Goal: Task Accomplishment & Management: Complete application form

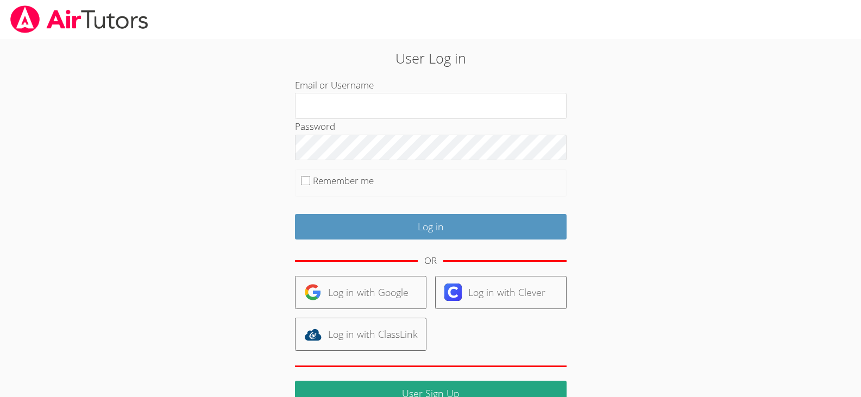
click at [423, 193] on fieldset "Remember me" at bounding box center [431, 183] width 272 height 27
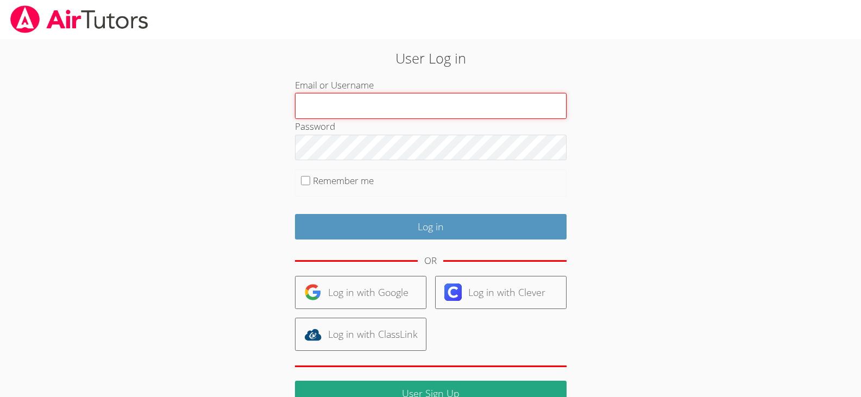
click at [418, 104] on input "Email or Username" at bounding box center [431, 106] width 272 height 26
type input "[EMAIL_ADDRESS][DOMAIN_NAME]"
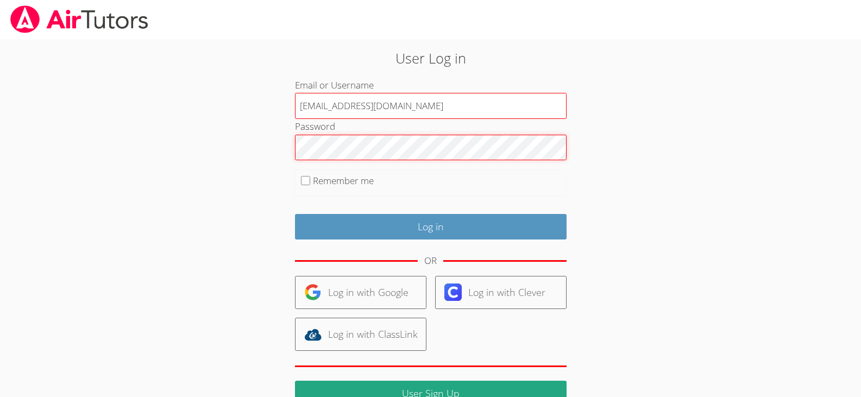
click at [295, 214] on input "Log in" at bounding box center [431, 227] width 272 height 26
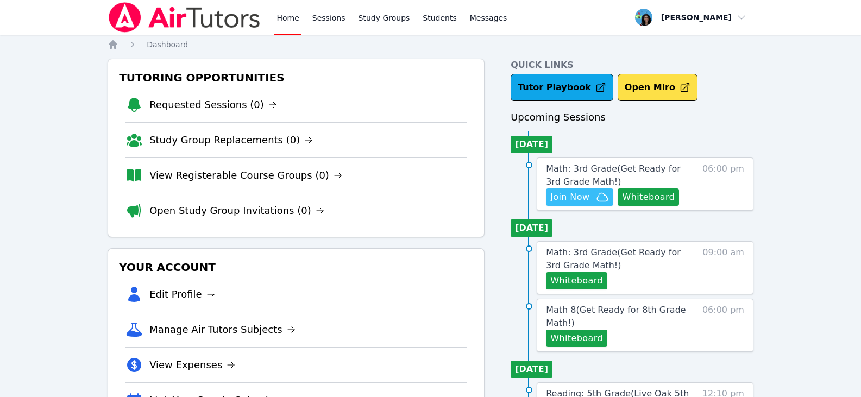
click at [587, 192] on span "Join Now" at bounding box center [570, 197] width 39 height 13
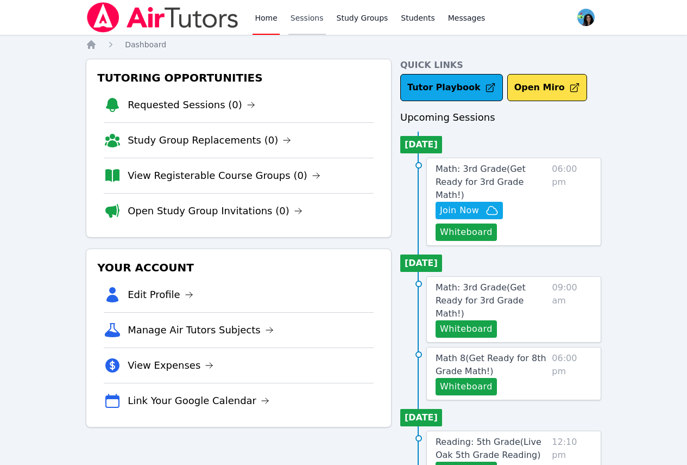
click at [309, 25] on link "Sessions" at bounding box center [307, 17] width 37 height 35
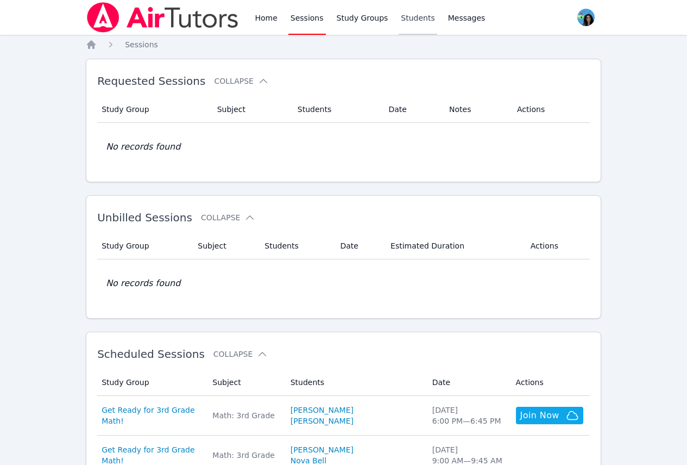
click at [399, 17] on link "Students" at bounding box center [418, 17] width 38 height 35
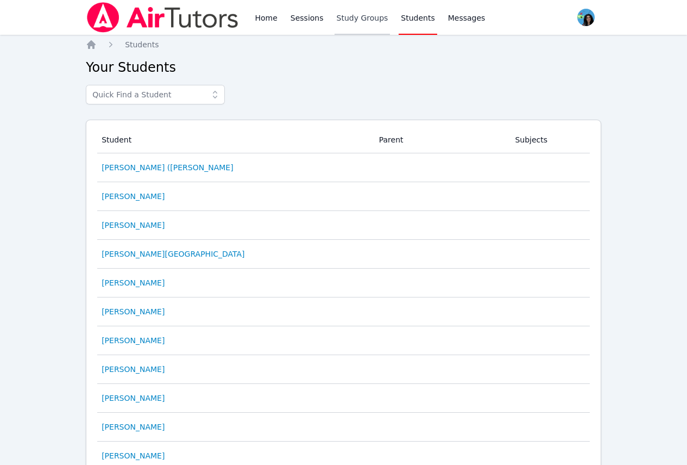
click at [338, 14] on link "Study Groups" at bounding box center [363, 17] width 56 height 35
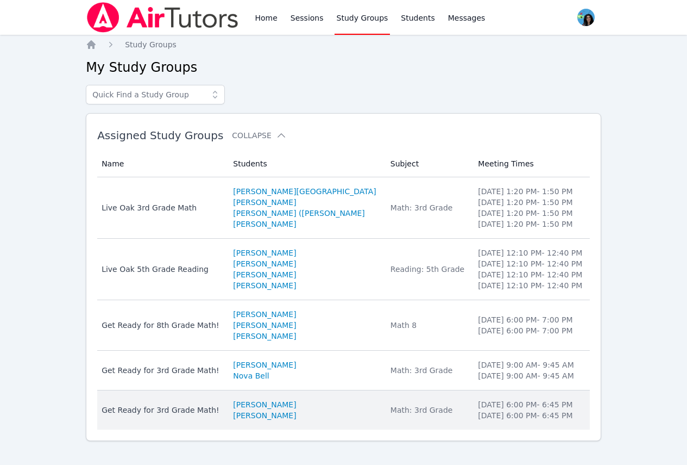
click at [177, 397] on div "Get Ready for 3rd Grade Math!" at bounding box center [161, 409] width 118 height 11
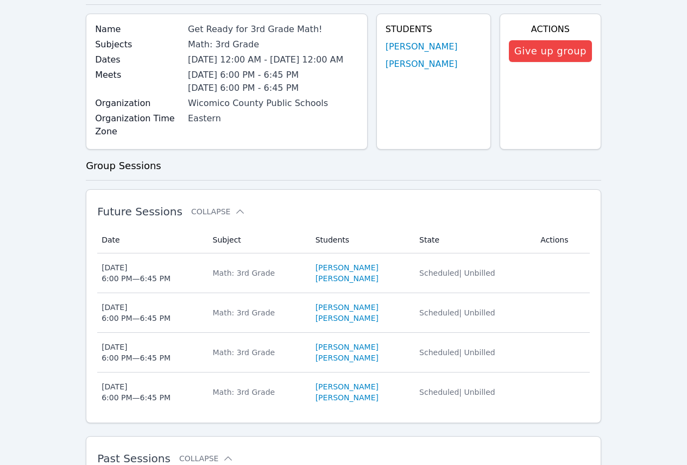
scroll to position [217, 0]
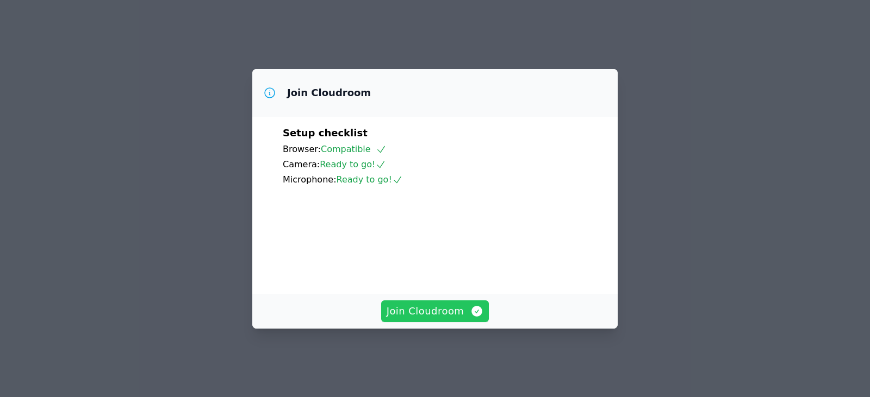
click at [470, 316] on icon "button" at bounding box center [476, 311] width 13 height 13
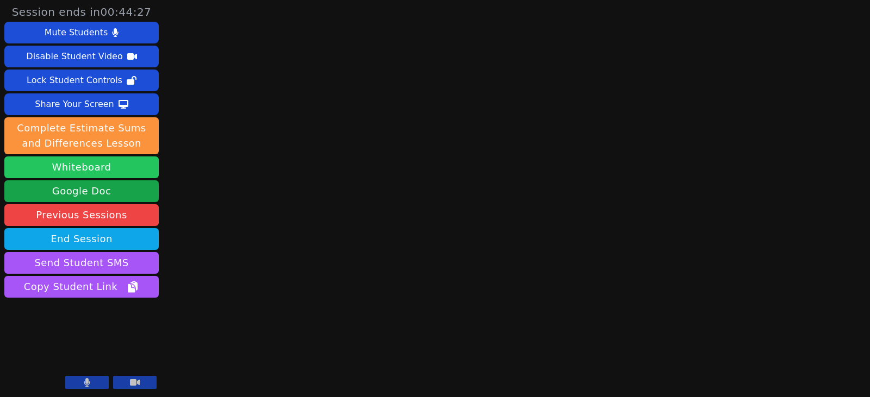
click at [126, 168] on button "Whiteboard" at bounding box center [81, 168] width 154 height 22
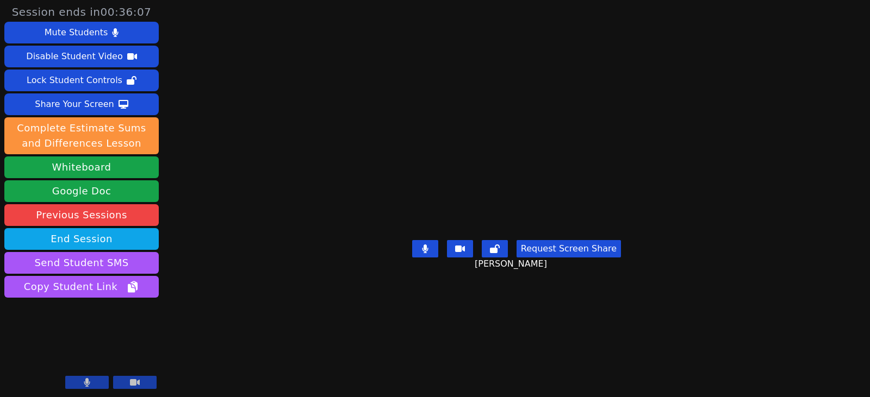
click at [835, 119] on div "Session ends in 00:36:07 Mute Students Disable Student Video Lock Student Contr…" at bounding box center [435, 198] width 870 height 397
click at [849, 146] on div "Session ends in 00:33:43 Mute Students Disable Student Video Lock Student Contr…" at bounding box center [435, 198] width 870 height 397
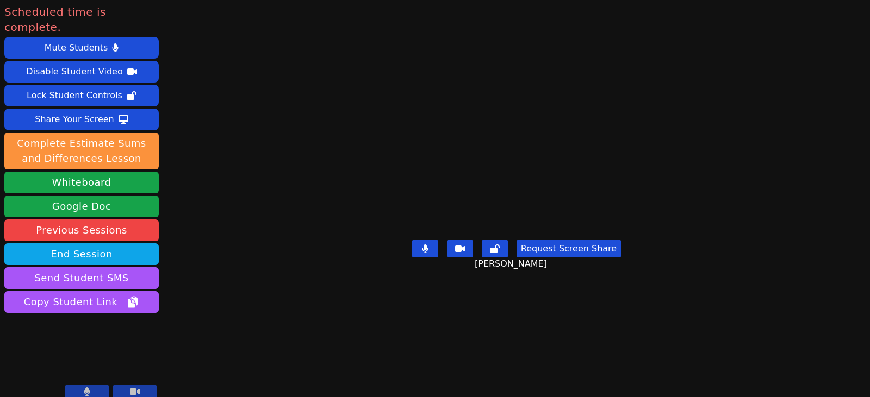
drag, startPoint x: 802, startPoint y: 112, endPoint x: 803, endPoint y: 146, distance: 33.7
click at [704, 144] on main "Bayolett Parrazal-Maza Request Screen Share Bayolett Parrazal-Maza" at bounding box center [516, 198] width 375 height 397
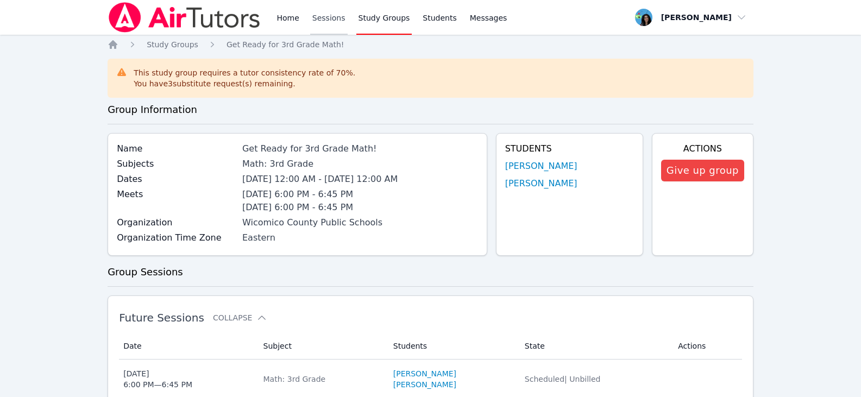
click at [327, 19] on link "Sessions" at bounding box center [328, 17] width 37 height 35
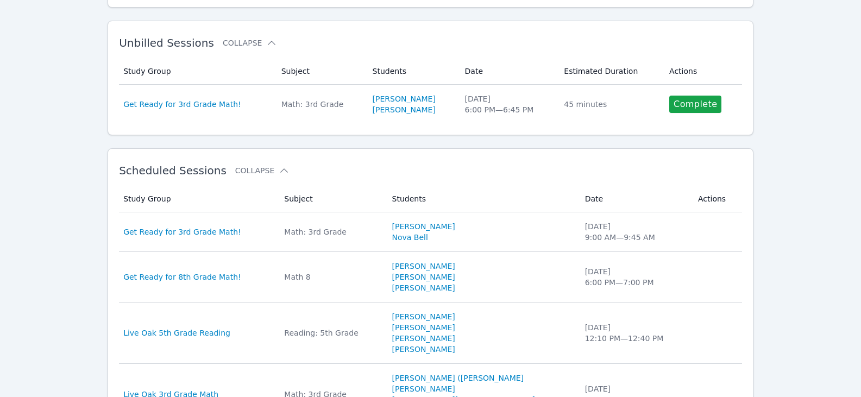
scroll to position [109, 0]
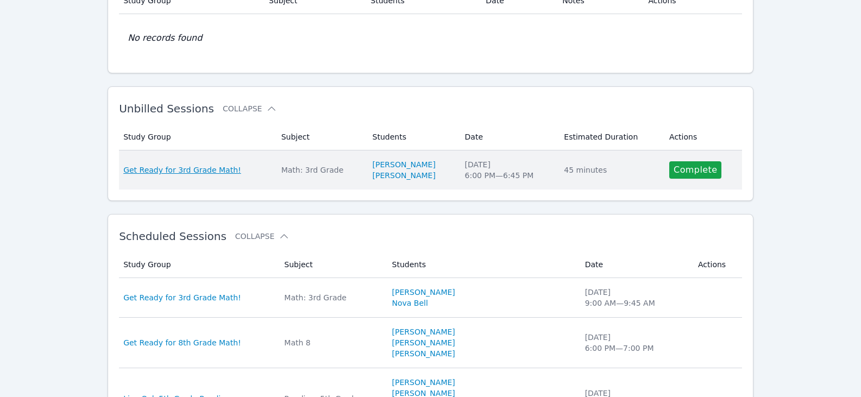
click at [167, 170] on span "Get Ready for 3rd Grade Math!" at bounding box center [182, 170] width 118 height 11
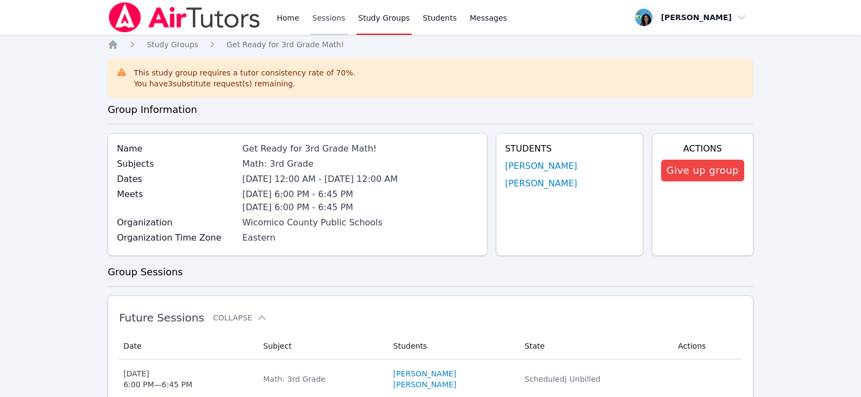
click at [310, 21] on link "Sessions" at bounding box center [328, 17] width 37 height 35
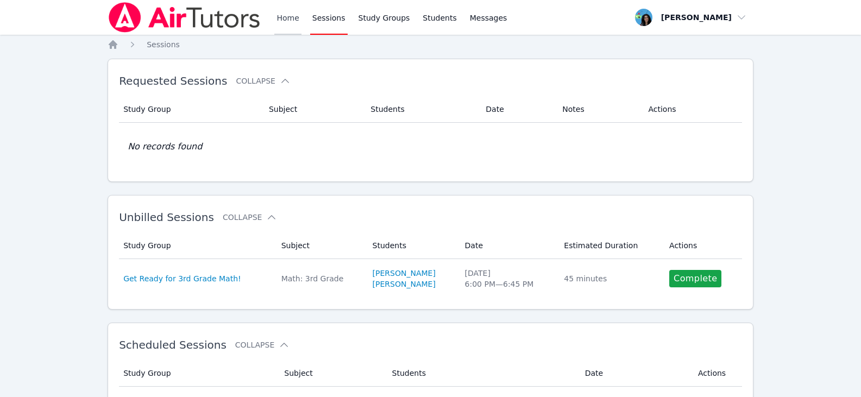
click at [285, 17] on link "Home" at bounding box center [287, 17] width 27 height 35
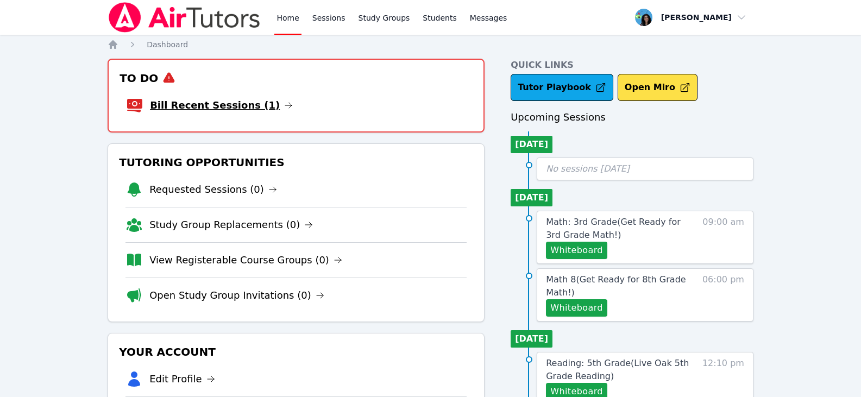
click at [284, 102] on icon at bounding box center [288, 105] width 9 height 9
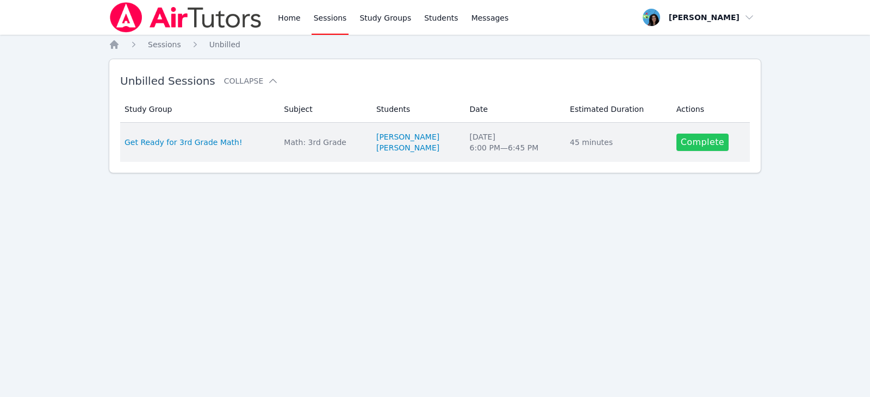
click at [713, 136] on link "Complete" at bounding box center [702, 142] width 52 height 17
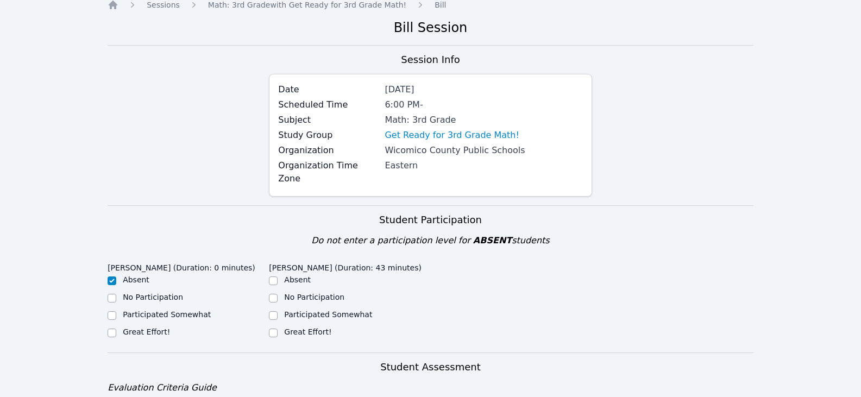
scroll to position [272, 0]
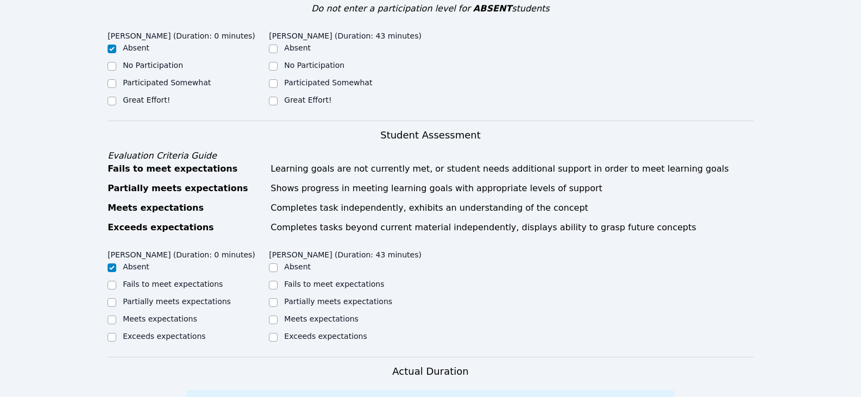
click at [307, 95] on div "Great Effort!" at bounding box center [349, 101] width 161 height 13
click at [309, 96] on label "Great Effort!" at bounding box center [307, 100] width 47 height 9
click at [278, 97] on input "Great Effort!" at bounding box center [273, 101] width 9 height 9
checkbox input "true"
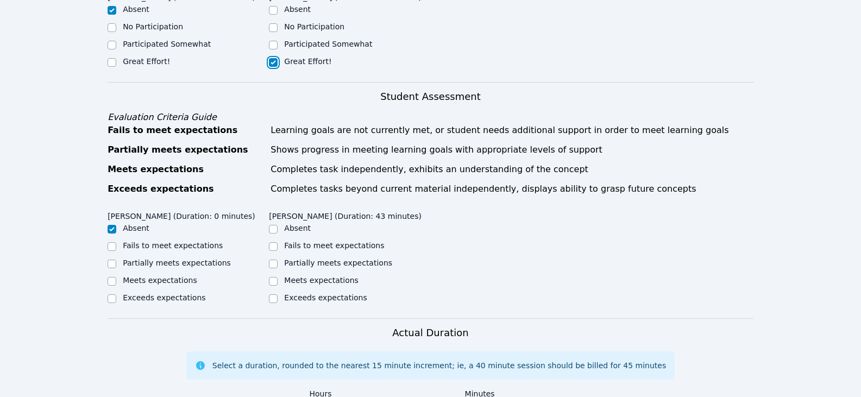
scroll to position [326, 0]
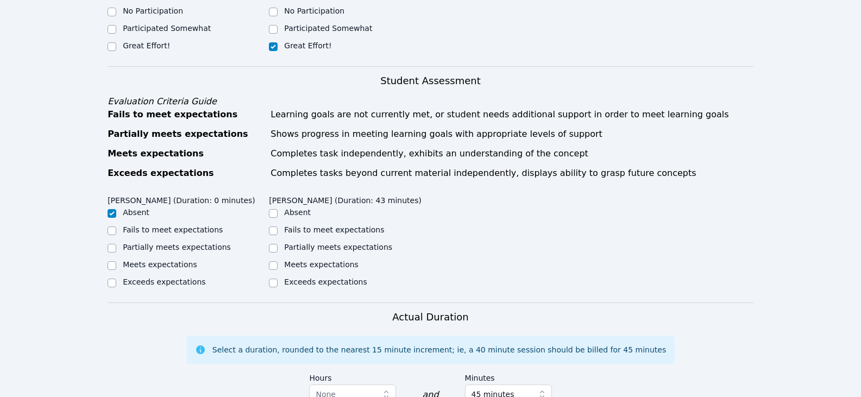
click at [329, 243] on label "Partially meets expectations" at bounding box center [338, 247] width 108 height 9
click at [278, 244] on input "Partially meets expectations" at bounding box center [273, 248] width 9 height 9
checkbox input "true"
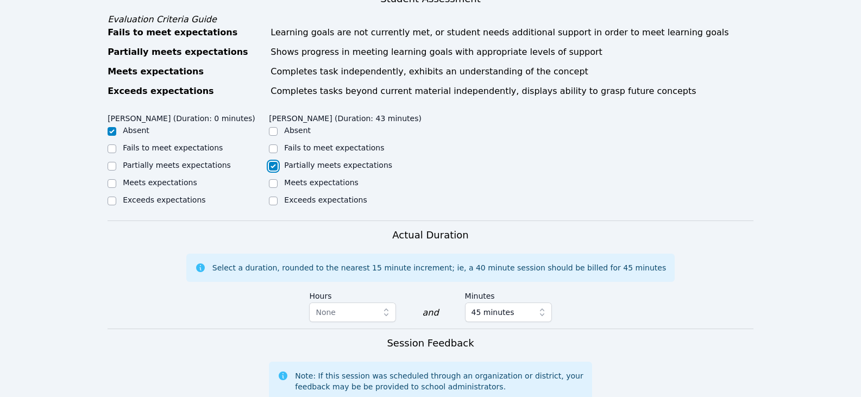
scroll to position [598, 0]
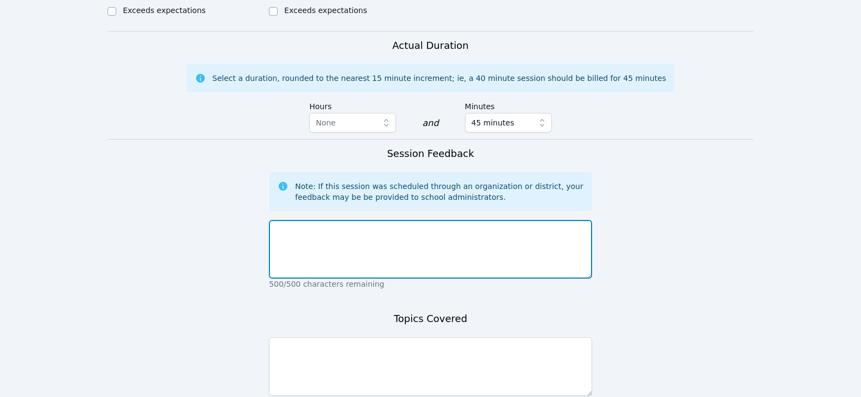
click at [422, 250] on textarea at bounding box center [430, 249] width 323 height 59
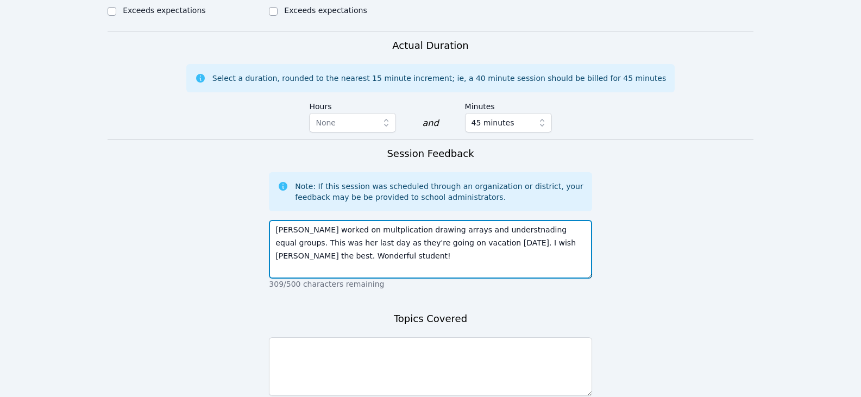
click at [383, 241] on textarea "Bayolett worked on multplication drawing arrays and understnading equal groups.…" at bounding box center [430, 249] width 323 height 59
click at [434, 247] on textarea "Bayolett worked on multiplication drawing arrays and understnading equal groups…" at bounding box center [430, 249] width 323 height 59
click at [550, 252] on textarea "Bayolett worked on multiplication drawing arrays and understanding equal groups…" at bounding box center [430, 249] width 323 height 59
click at [394, 246] on textarea "Bayolett worked on multiplication drawing arrays and understanding equal groups…" at bounding box center [430, 249] width 323 height 59
type textarea "Bayolett worked on multiplication drawing arrays and understanding equal groups…"
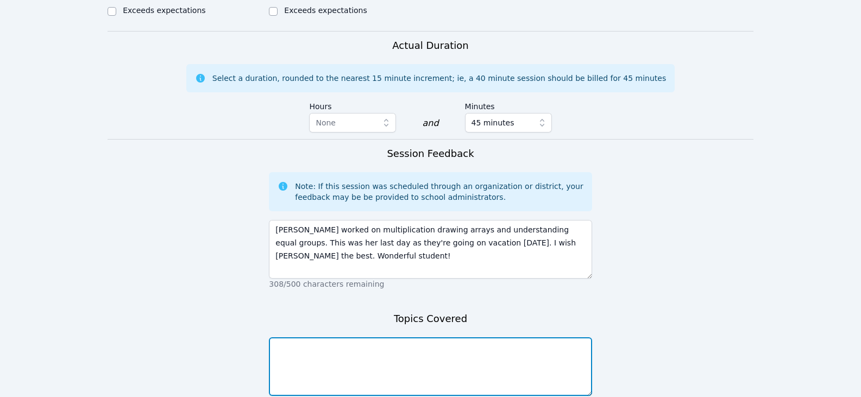
click at [341, 337] on textarea at bounding box center [430, 366] width 323 height 59
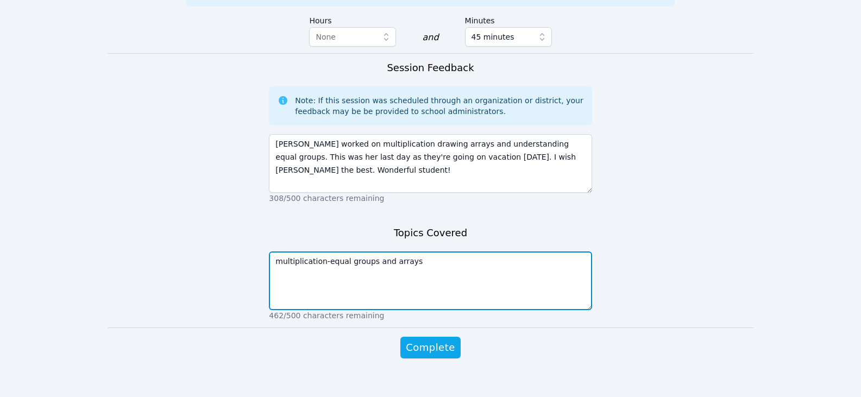
scroll to position [684, 0]
type textarea "multiplication-equal groups and arrays"
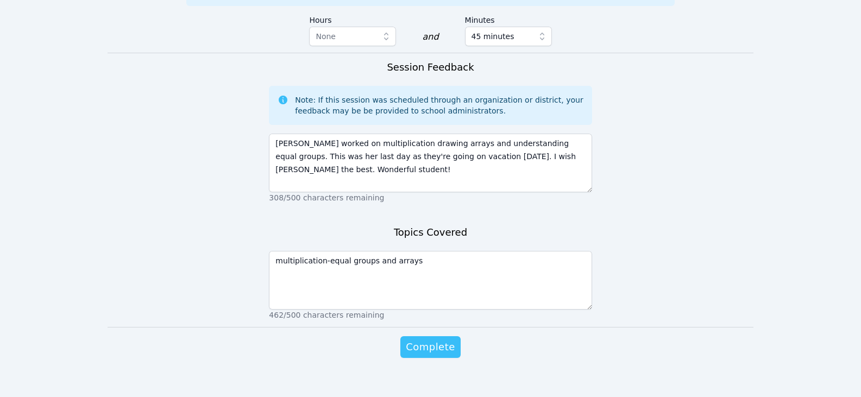
click at [447, 340] on span "Complete" at bounding box center [430, 347] width 49 height 15
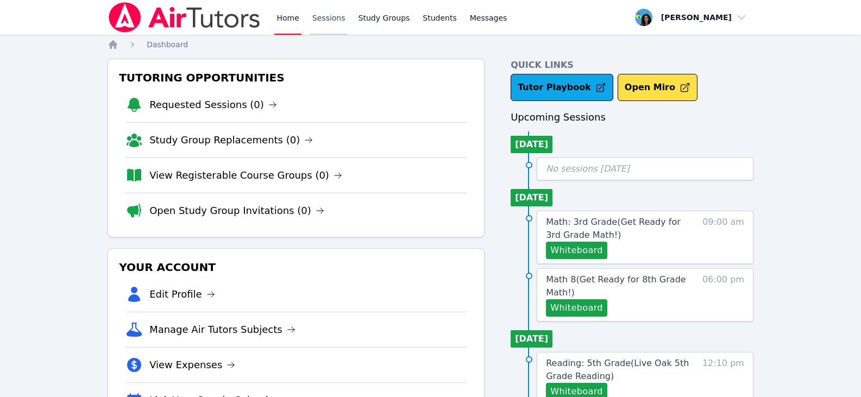
click at [327, 17] on link "Sessions" at bounding box center [328, 17] width 37 height 35
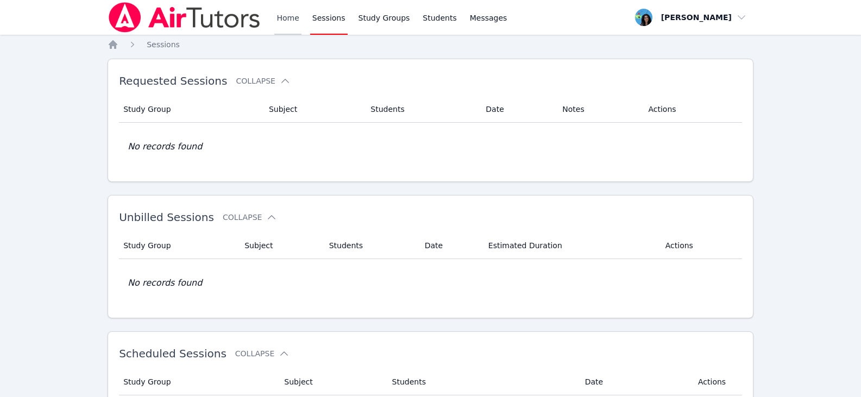
click at [285, 25] on link "Home" at bounding box center [287, 17] width 27 height 35
